Goal: Find specific page/section: Find specific page/section

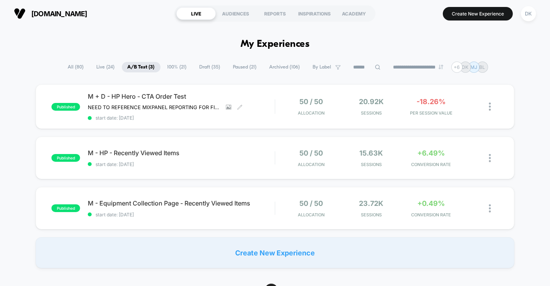
click at [147, 101] on div "M + D - HP Hero - CTA Order Test NEED TO REFERENCE MIXPANEL REPORTING FOR FINAL…" at bounding box center [181, 106] width 187 height 28
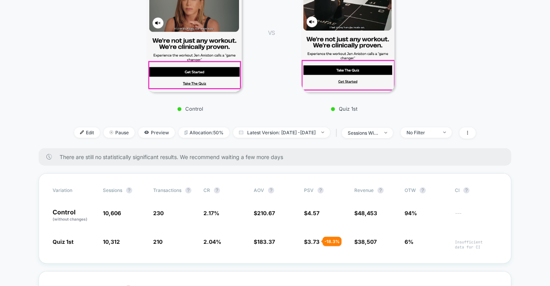
scroll to position [139, 0]
